Goal: Check status: Check status

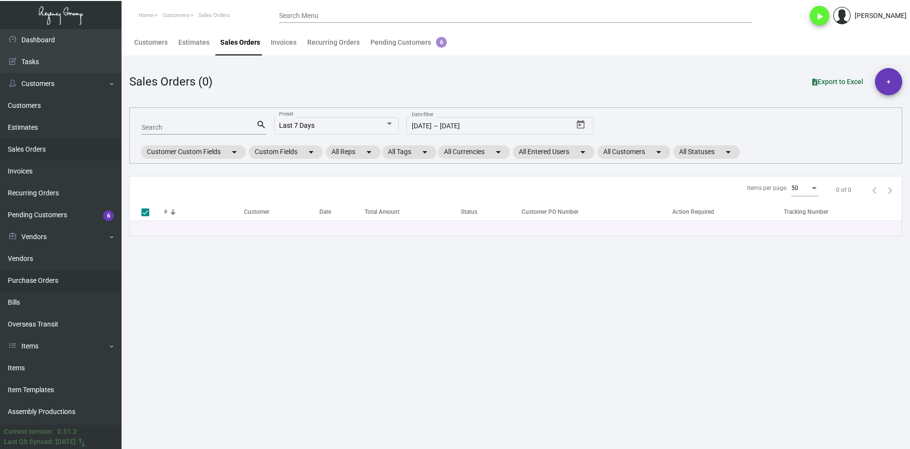
click at [68, 282] on link "Purchase Orders" at bounding box center [61, 281] width 122 height 22
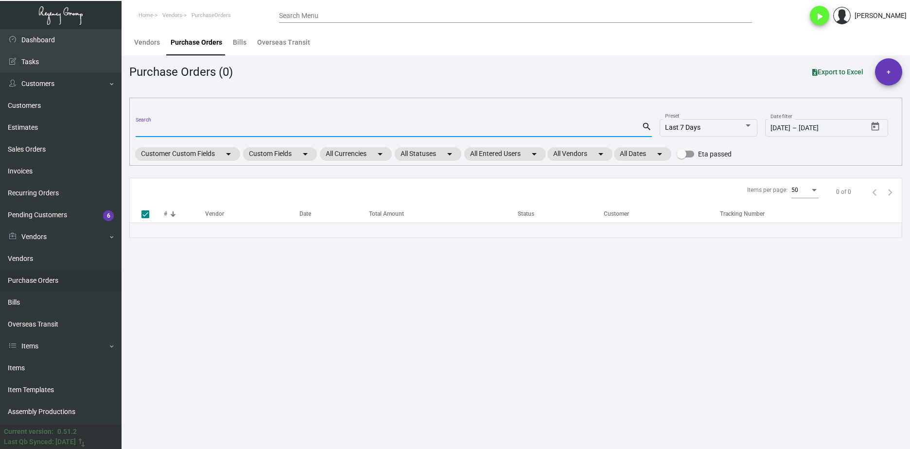
click at [154, 130] on input "Search" at bounding box center [389, 130] width 506 height 8
paste input "108488"
type input "108488"
checkbox input "false"
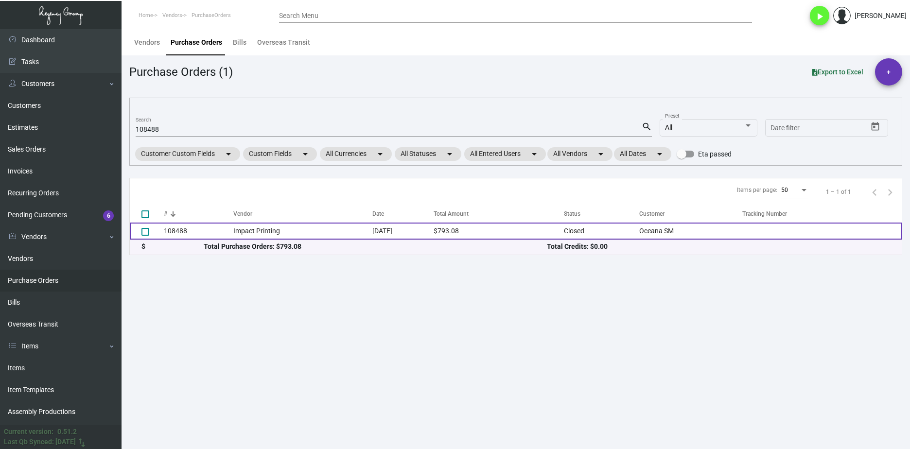
click at [244, 233] on td "Impact Printing" at bounding box center [302, 231] width 139 height 17
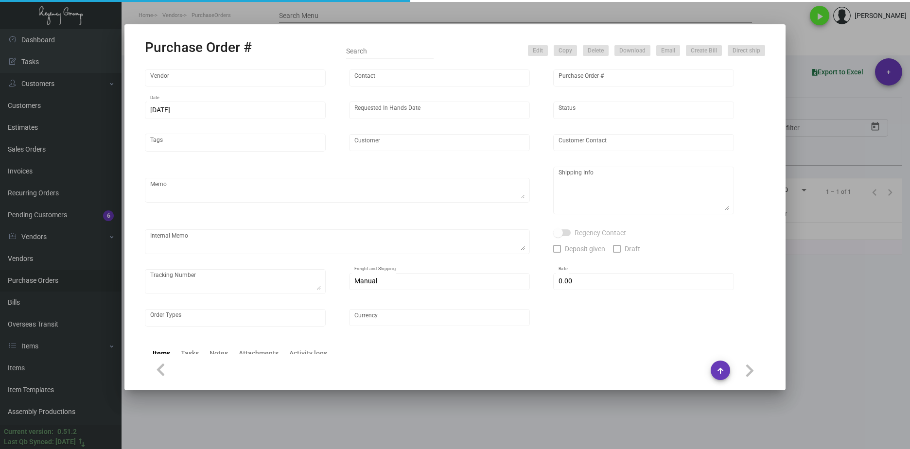
type input "Impact Printing"
type input "Impact Orders"
type input "108488"
type input "[DATE]"
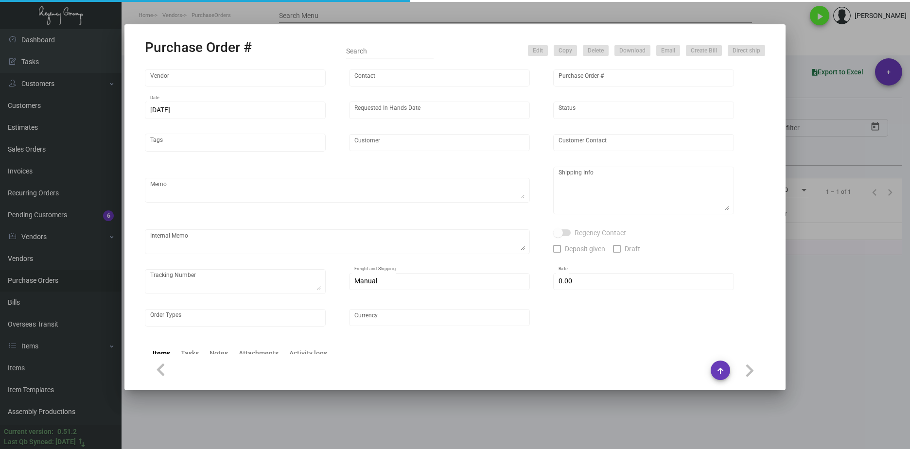
type input "Oceana SM"
type input "[PERSON_NAME]"
type textarea "Please send proof for approval to [EMAIL_ADDRESS][DOMAIN_NAME] with me cc'ed. V…"
type textarea "Oceana SM - [PERSON_NAME] [STREET_ADDRESS]"
type textarea "[DATE] - Art approved vendor's proof. Vendor quote attached. Label provided to …"
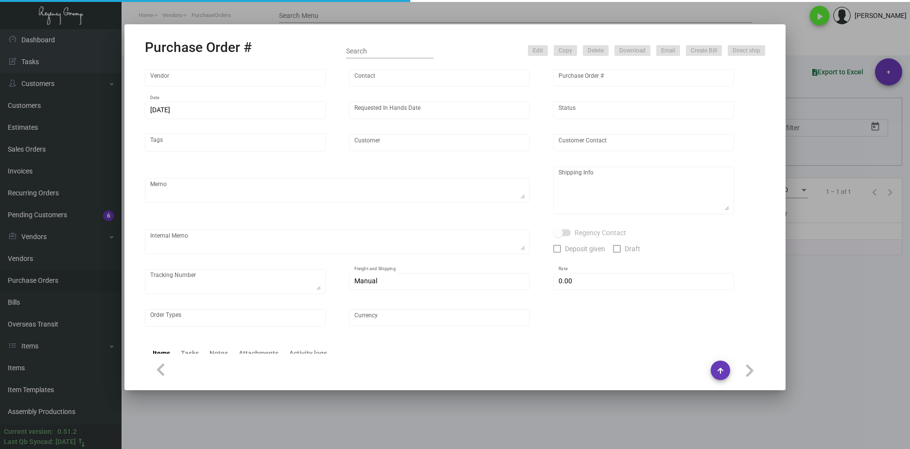
type input "$ 0.00"
type input "United States Dollar $"
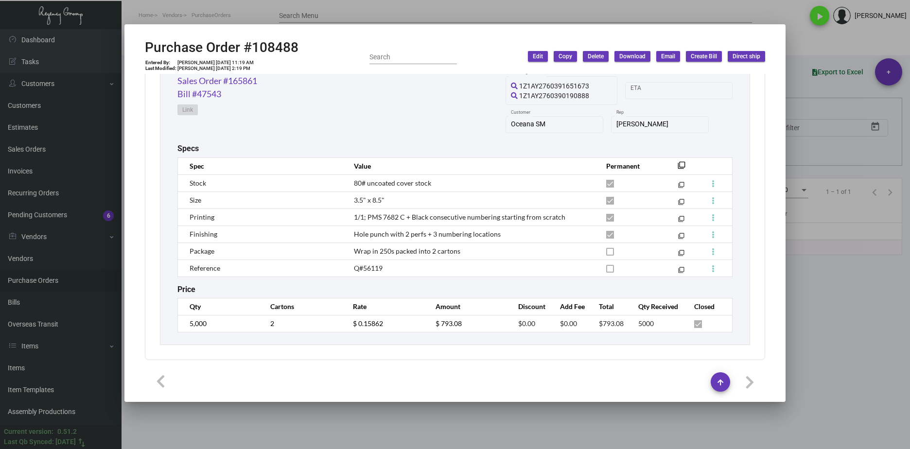
scroll to position [324, 0]
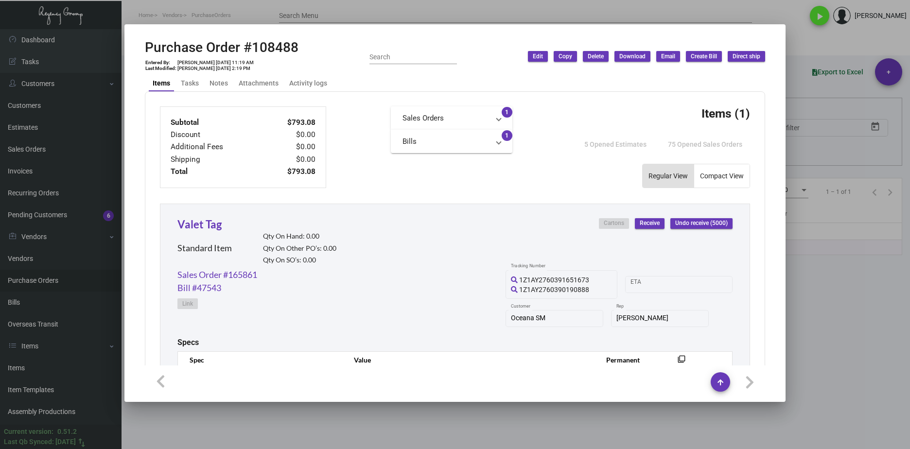
click at [303, 47] on div "Purchase Order #108488 Entered By: [PERSON_NAME] [DATE] 11:19 AM Last Modified:…" at bounding box center [455, 56] width 621 height 35
drag, startPoint x: 267, startPoint y: 46, endPoint x: 136, endPoint y: 39, distance: 131.5
click at [136, 39] on mat-dialog-container "Purchase Order #108488 Entered By: [PERSON_NAME] [DATE] 11:19 AM Last Modified:…" at bounding box center [455, 213] width 661 height 378
copy h2 "Purchase"
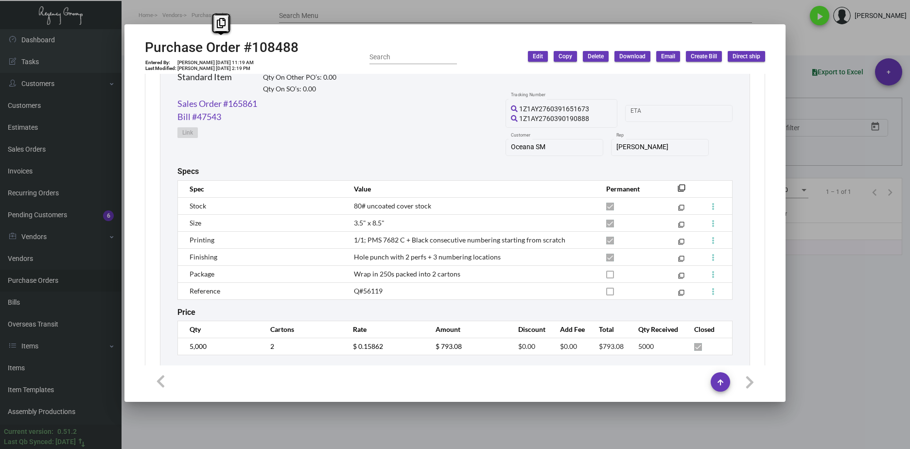
scroll to position [518, 0]
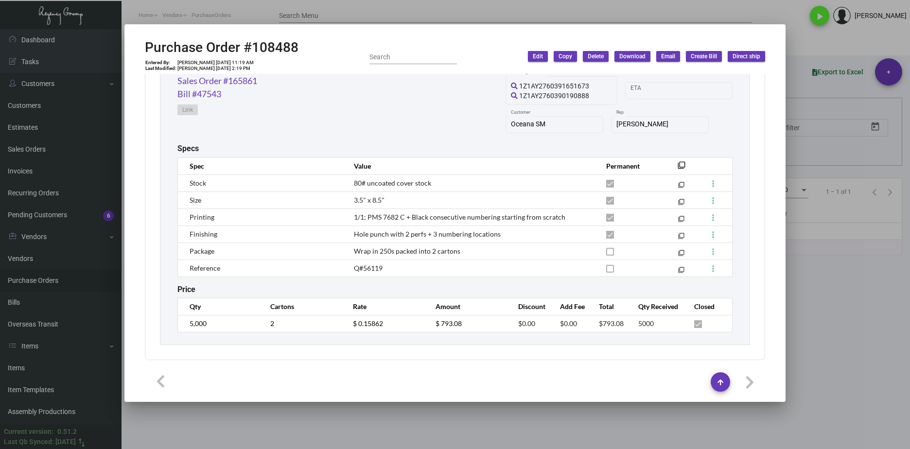
click at [180, 319] on td "5,000" at bounding box center [219, 323] width 83 height 17
click at [323, 324] on tr "5,000 2 $ 0.15862 $ 793.08 $0.00 $0.00 $793.08 5000" at bounding box center [455, 323] width 555 height 17
click at [262, 109] on div "Sales Order #165861 Bill #47543 Link 1Z1AY2760391651673 1Z1AY2760390190888 Trac…" at bounding box center [455, 109] width 555 height 70
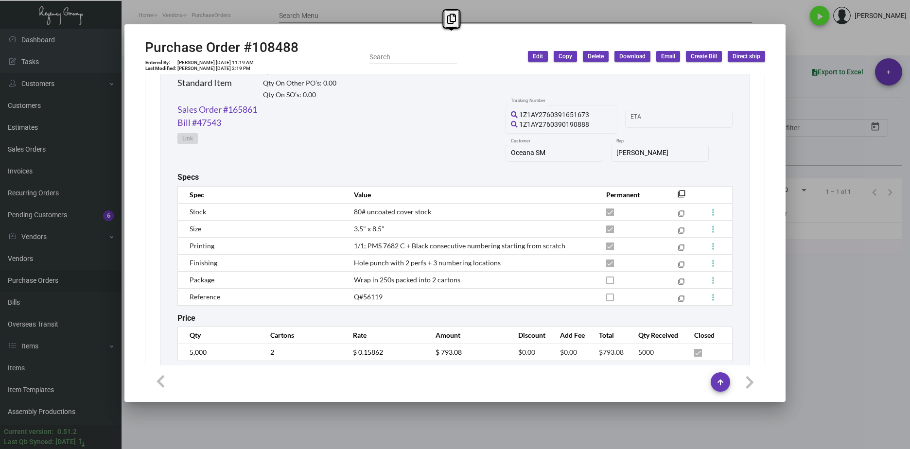
scroll to position [489, 0]
drag, startPoint x: 270, startPoint y: 82, endPoint x: 176, endPoint y: 107, distance: 98.1
click at [176, 107] on div "Valet Tag Standard Item Qty On Hand: 0.00 Qty On Other PO’s: 0.00 Qty On SO’s: …" at bounding box center [455, 207] width 590 height 336
copy link "Sales Order #165861"
drag, startPoint x: 342, startPoint y: 180, endPoint x: 260, endPoint y: 139, distance: 92.0
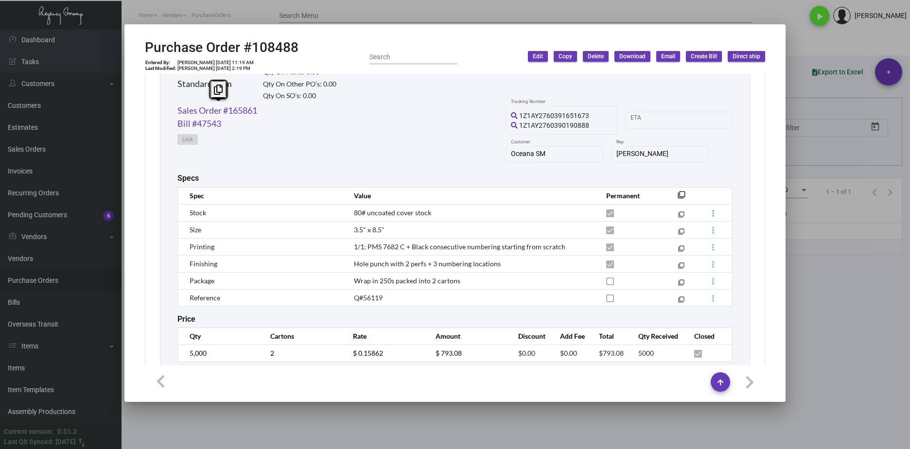
click at [339, 178] on div "Specs" at bounding box center [455, 178] width 555 height 9
click at [243, 110] on link "Sales Order #165861" at bounding box center [218, 110] width 80 height 13
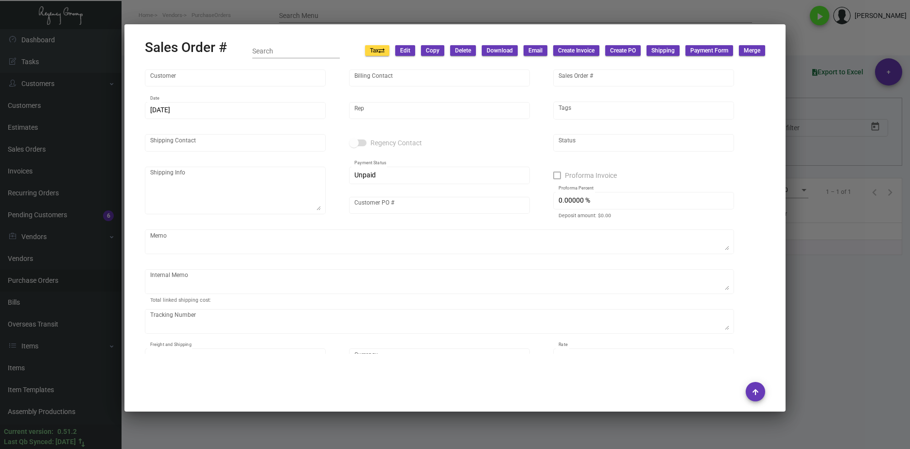
type input "Oceana SM"
type input "[PERSON_NAME]"
type input "165861"
type input "[DATE]"
type input "[PERSON_NAME]"
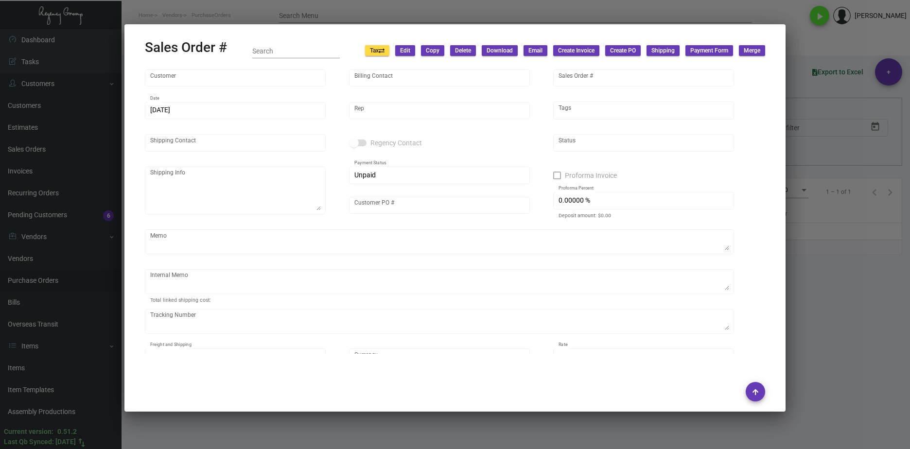
type input "[PERSON_NAME]"
type textarea "Oceana SM - [PERSON_NAME] [STREET_ADDRESS]"
type input "OHVT112224"
type textarea "Customer PO approval attached. Label provided to vendor to ship to hotel UPS Gr…"
type input "United States Dollar $"
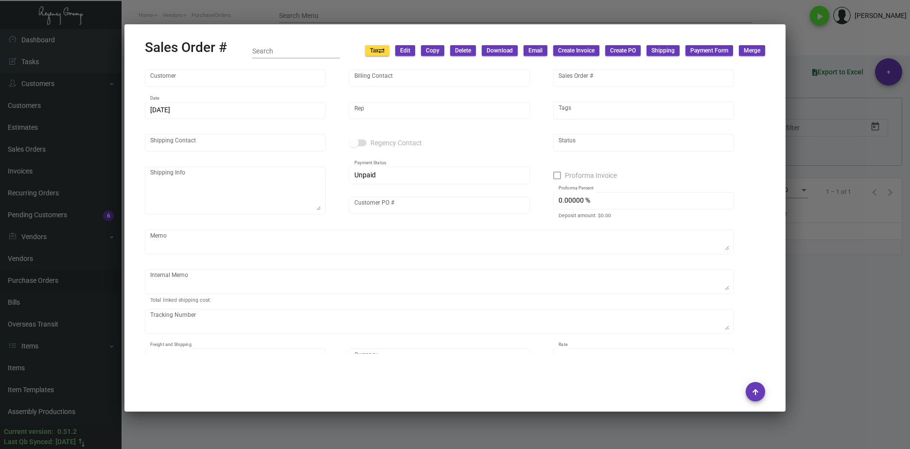
type input "$ 62.47"
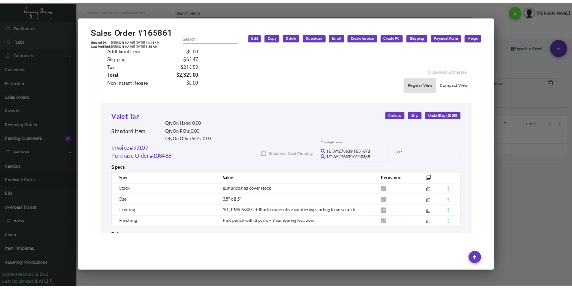
scroll to position [527, 0]
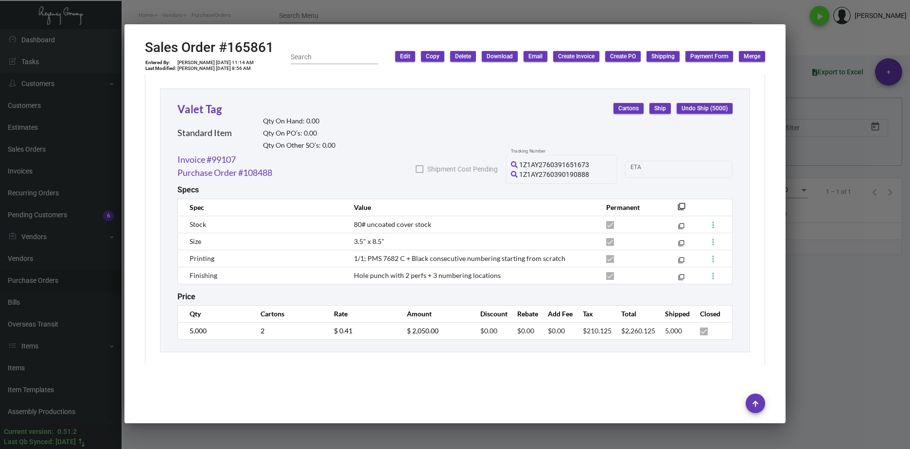
click at [304, 327] on tr "5,000 2 $ 0.41 $ 2,050.00 $0.00 $0.00 $0.00 $210.125 $2,260.125 5,000" at bounding box center [455, 330] width 555 height 17
copy input
drag, startPoint x: 372, startPoint y: 330, endPoint x: 320, endPoint y: 318, distance: 52.9
click at [324, 322] on td "$ 0.41" at bounding box center [360, 330] width 73 height 17
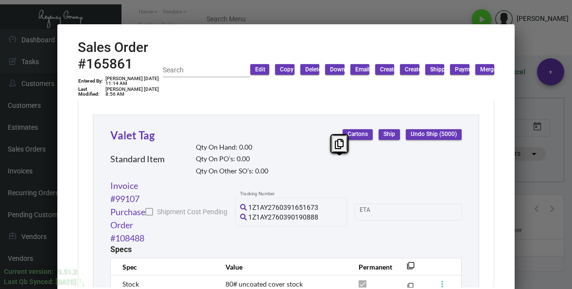
scroll to position [46, 0]
